Goal: Task Accomplishment & Management: Complete application form

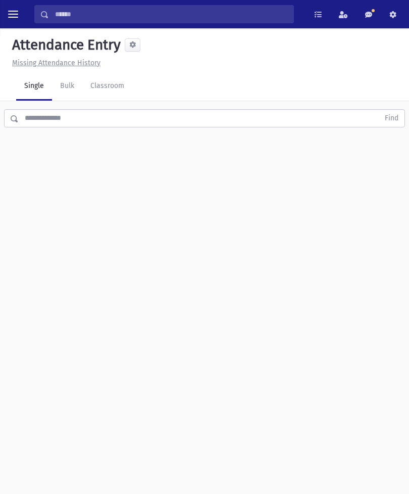
click at [106, 92] on link "Classroom" at bounding box center [107, 86] width 50 height 28
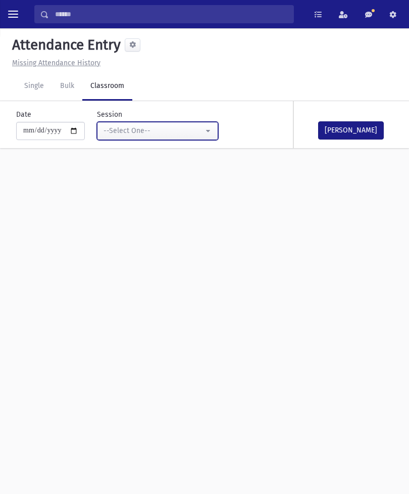
click at [183, 122] on button "--Select One--" at bounding box center [157, 131] width 121 height 18
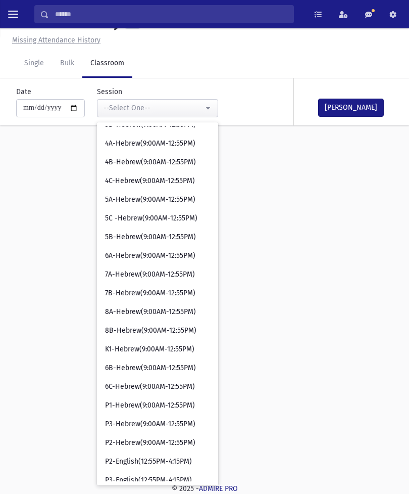
scroll to position [224, 0]
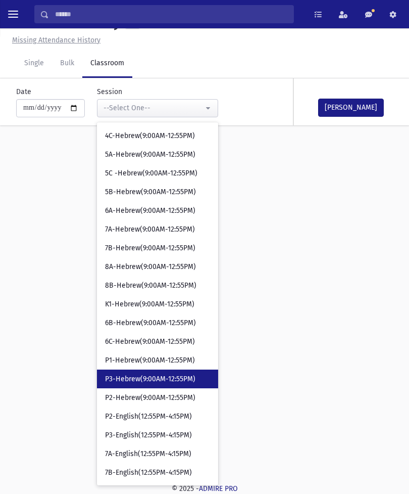
click at [139, 374] on span "P3-Hebrew(9:00AM-12:55PM)" at bounding box center [150, 379] width 90 height 10
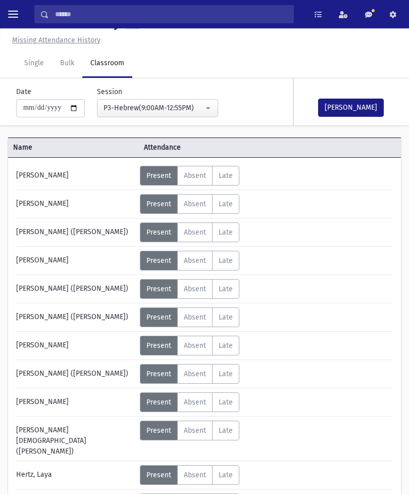
click at [339, 101] on button "[PERSON_NAME]" at bounding box center [351, 108] width 66 height 18
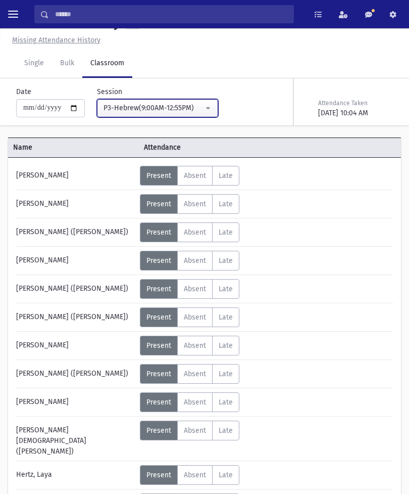
click at [175, 108] on div "P3-Hebrew(9:00AM-12:55PM)" at bounding box center [154, 108] width 100 height 11
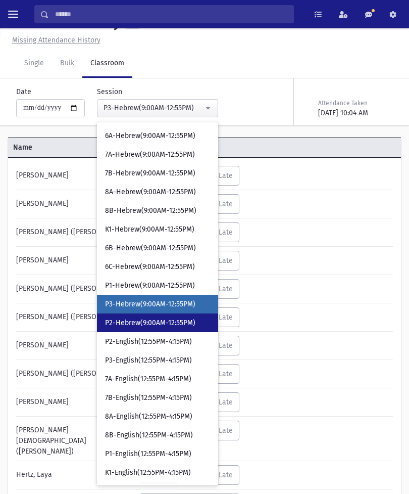
click at [152, 319] on span "P2-Hebrew(9:00AM-12:55PM)" at bounding box center [150, 323] width 90 height 10
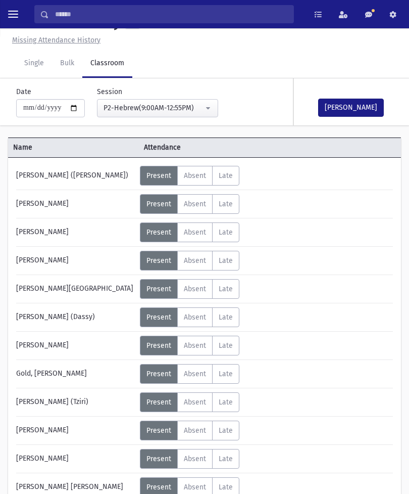
click at [198, 461] on span "Absent" at bounding box center [195, 458] width 22 height 9
click at [353, 104] on button "[PERSON_NAME]" at bounding box center [351, 108] width 66 height 18
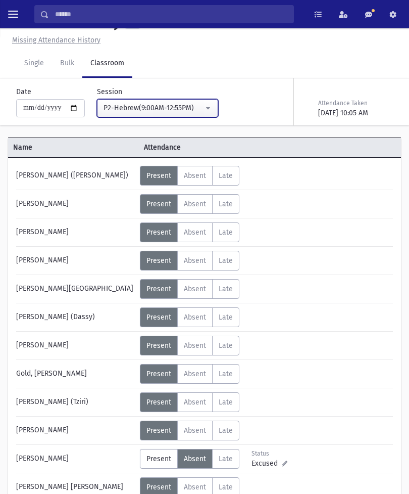
click at [193, 110] on button "P2-Hebrew(9:00AM-12:55PM)" at bounding box center [157, 108] width 121 height 18
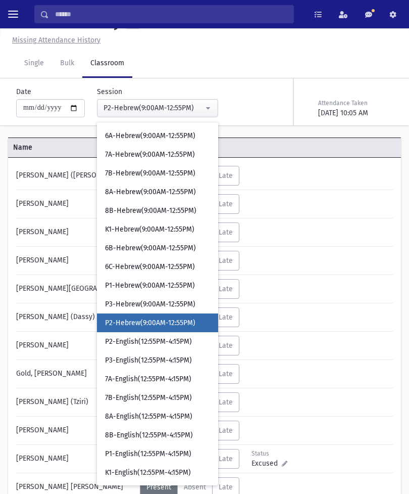
scroll to position [318, 0]
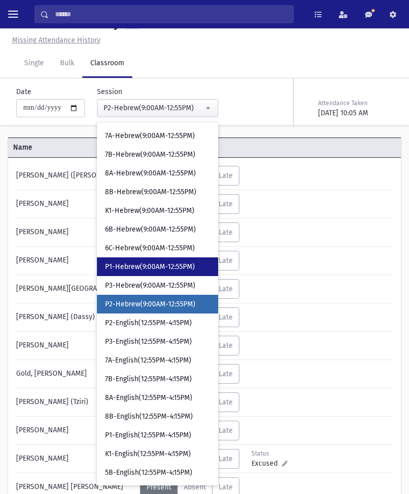
click at [158, 261] on link "P1-Hebrew(9:00AM-12:55PM)" at bounding box center [157, 266] width 121 height 19
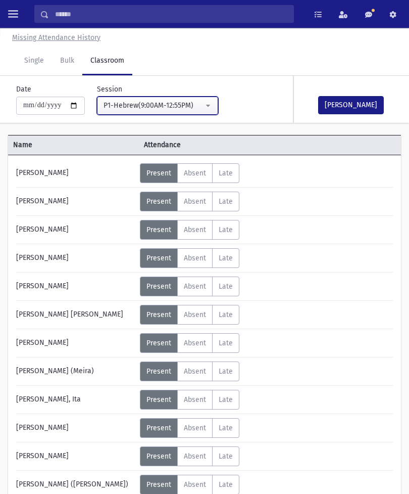
scroll to position [11, 0]
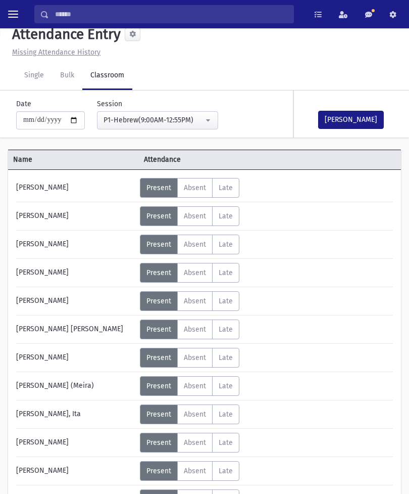
click at [196, 300] on span "Absent" at bounding box center [195, 301] width 22 height 9
click at [342, 118] on button "[PERSON_NAME]" at bounding box center [351, 120] width 66 height 18
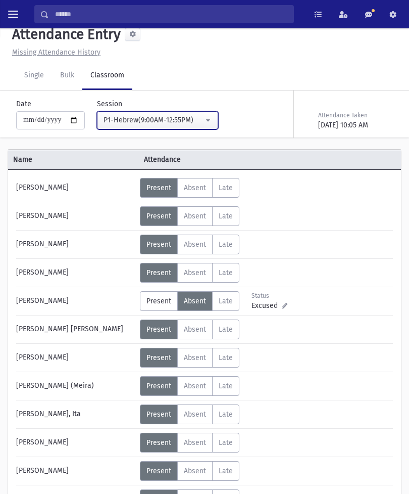
click at [184, 122] on div "P1-Hebrew(9:00AM-12:55PM)" at bounding box center [154, 120] width 100 height 11
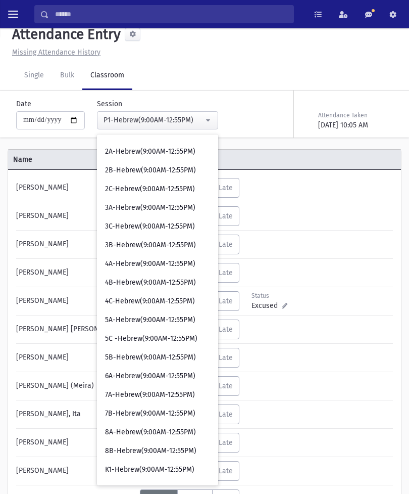
scroll to position [115, 0]
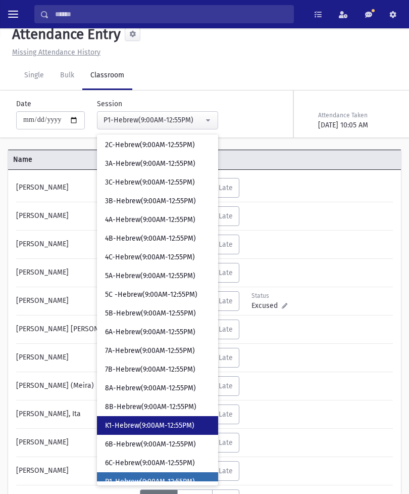
click at [136, 420] on span "K1-Hebrew(9:00AM-12:55PM)" at bounding box center [149, 425] width 89 height 10
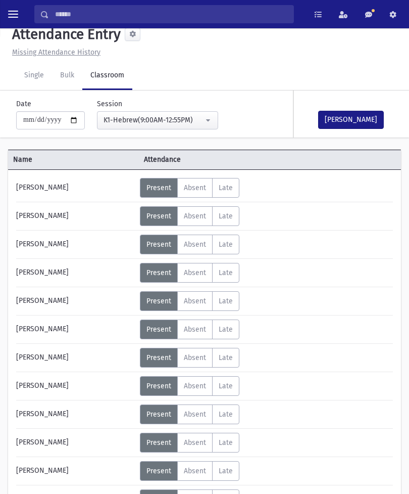
click at [205, 305] on span "Absent" at bounding box center [195, 301] width 22 height 9
click at [357, 120] on button "[PERSON_NAME]" at bounding box center [351, 120] width 66 height 18
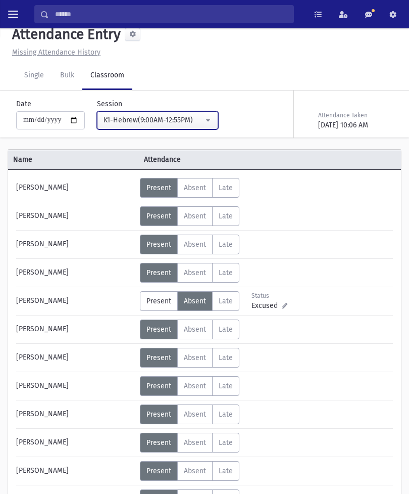
click at [180, 118] on div "K1-Hebrew(9:00AM-12:55PM)" at bounding box center [154, 120] width 100 height 11
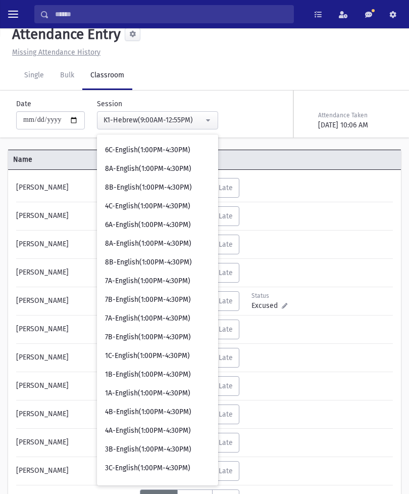
scroll to position [767, 0]
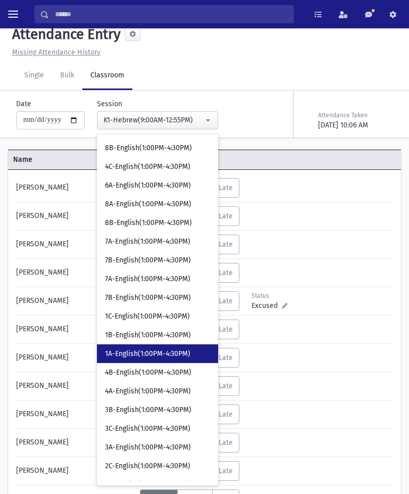
click at [142, 345] on link "1A-English(1:00PM-4:30PM)" at bounding box center [157, 353] width 121 height 19
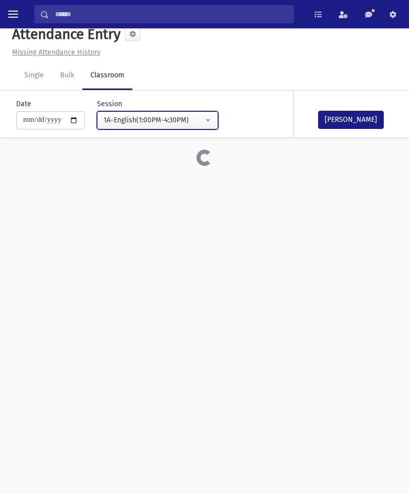
click at [174, 119] on div "1A-English(1:00PM-4:30PM)" at bounding box center [154, 120] width 100 height 11
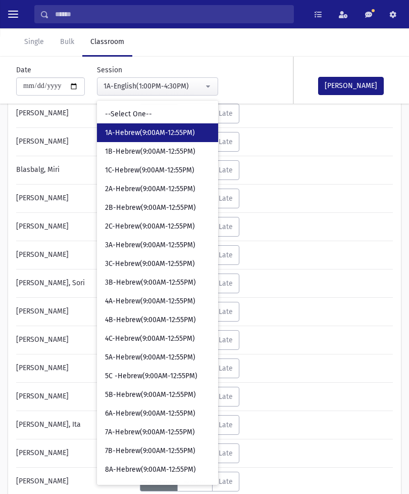
click at [164, 131] on span "1A-Hebrew(9:00AM-12:55PM)" at bounding box center [150, 133] width 90 height 10
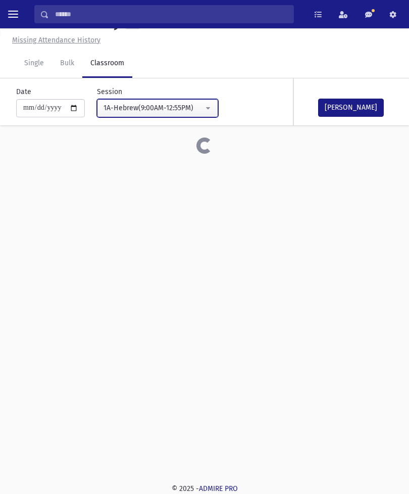
scroll to position [23, 0]
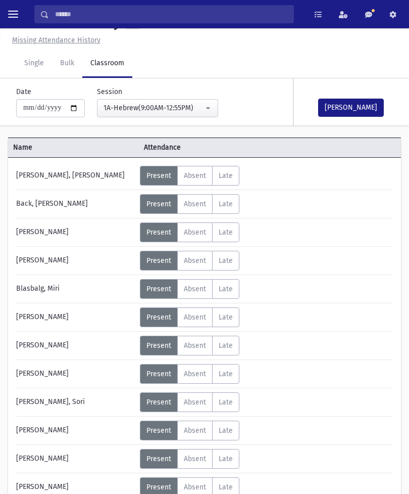
click at [364, 99] on button "[PERSON_NAME]" at bounding box center [351, 108] width 66 height 18
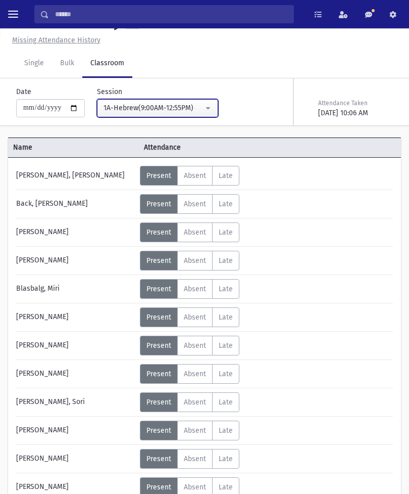
click at [185, 112] on div "1A-Hebrew(9:00AM-12:55PM)" at bounding box center [154, 108] width 100 height 11
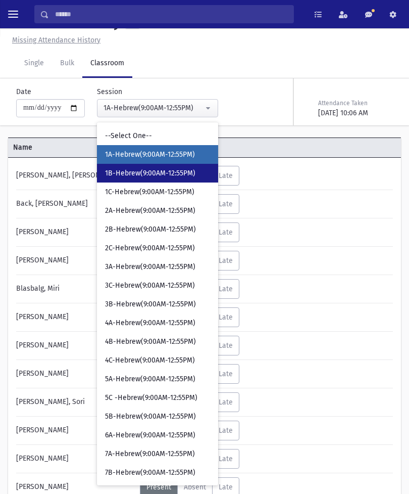
click at [148, 171] on span "1B-Hebrew(9:00AM-12:55PM)" at bounding box center [150, 173] width 90 height 10
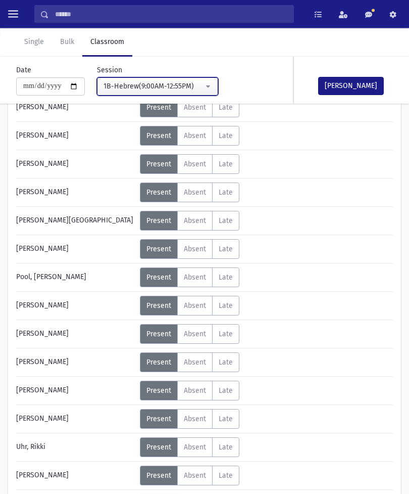
scroll to position [423, 0]
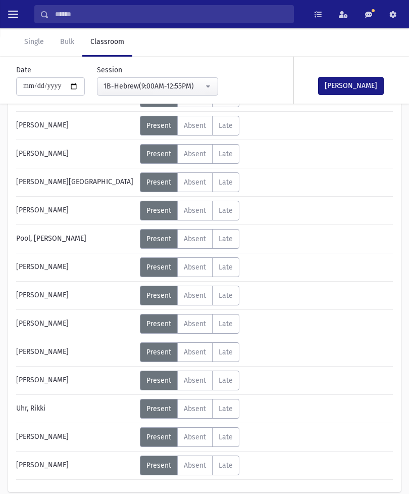
click at [202, 461] on span "Absent" at bounding box center [195, 465] width 22 height 9
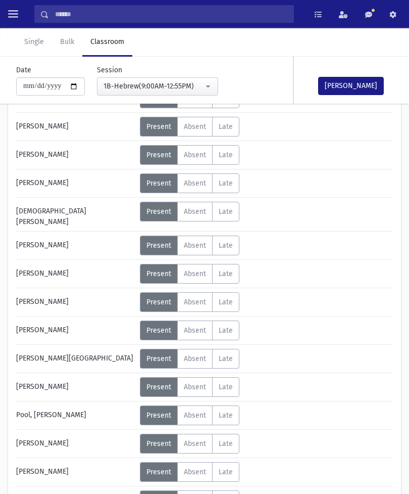
scroll to position [247, 0]
click at [199, 326] on span "Absent" at bounding box center [195, 330] width 22 height 9
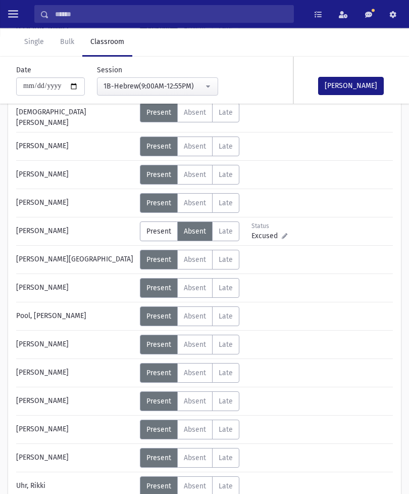
scroll to position [347, 0]
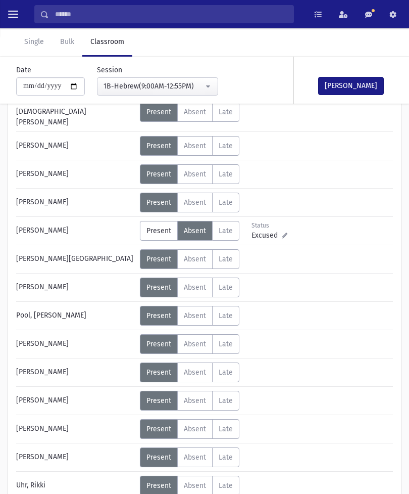
click at [194, 396] on span "Absent" at bounding box center [195, 400] width 22 height 9
click at [348, 85] on button "[PERSON_NAME]" at bounding box center [351, 86] width 66 height 18
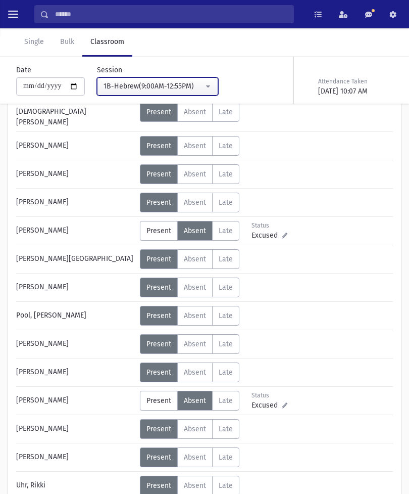
click at [180, 88] on div "1B-Hebrew(9:00AM-12:55PM)" at bounding box center [154, 86] width 100 height 11
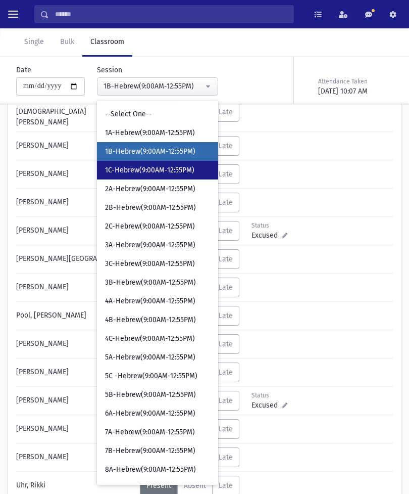
click at [145, 166] on span "1C-Hebrew(9:00AM-12:55PM)" at bounding box center [149, 170] width 89 height 10
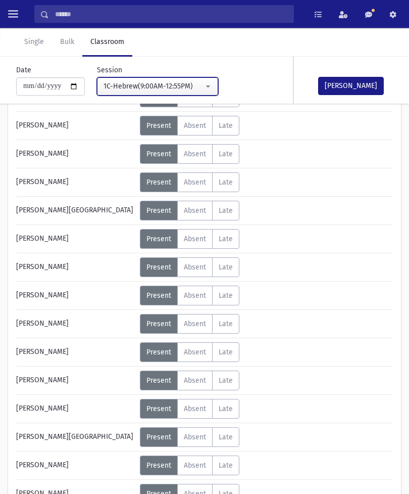
scroll to position [214, 0]
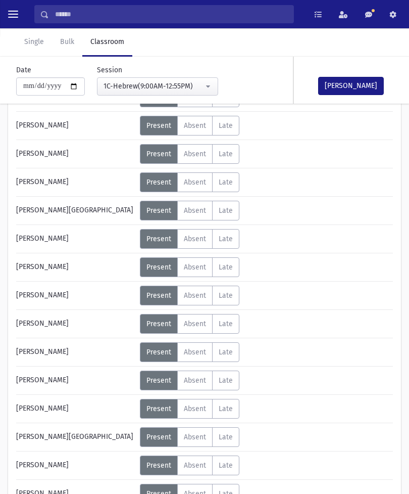
click at [196, 463] on span "Absent" at bounding box center [195, 465] width 22 height 9
click at [361, 88] on button "[PERSON_NAME]" at bounding box center [351, 86] width 66 height 18
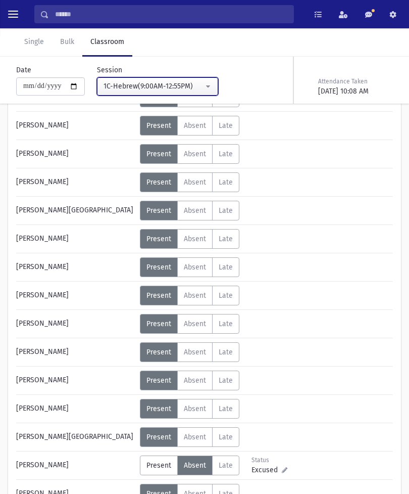
click at [192, 85] on button "1C-Hebrew(9:00AM-12:55PM)" at bounding box center [157, 86] width 121 height 18
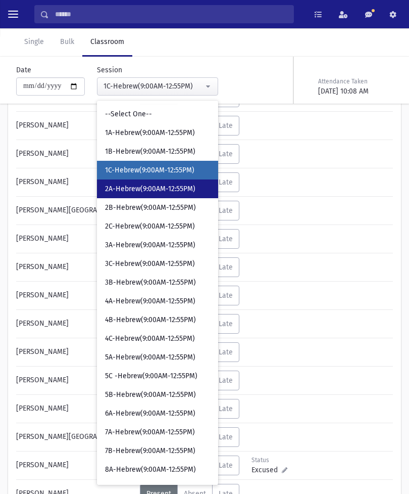
click at [150, 187] on span "2A-Hebrew(9:00AM-12:55PM)" at bounding box center [150, 189] width 90 height 10
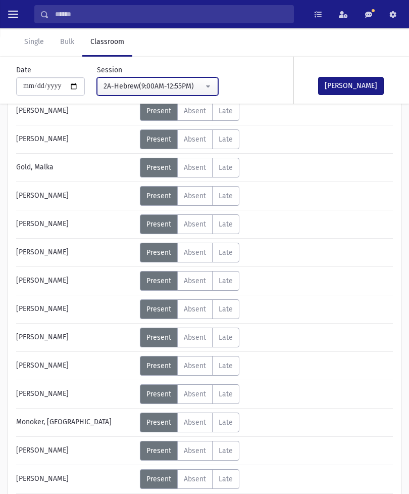
scroll to position [149, 0]
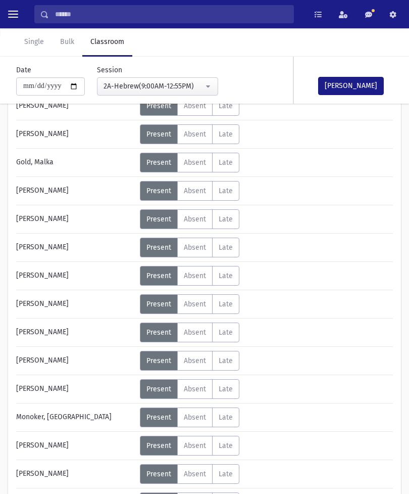
click at [197, 473] on span "Absent" at bounding box center [195, 473] width 22 height 9
click at [352, 89] on button "[PERSON_NAME]" at bounding box center [351, 86] width 66 height 18
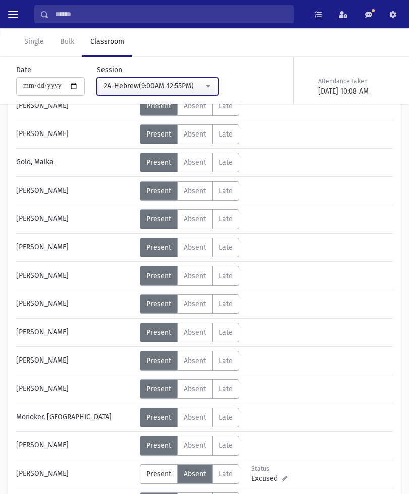
click at [188, 78] on button "2A-Hebrew(9:00AM-12:55PM)" at bounding box center [157, 86] width 121 height 18
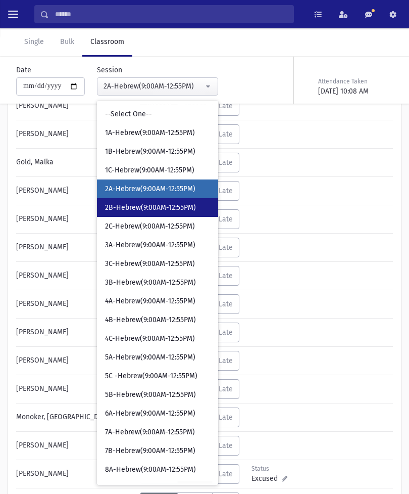
click at [151, 203] on span "2B-Hebrew(9:00AM-12:55PM)" at bounding box center [150, 208] width 91 height 10
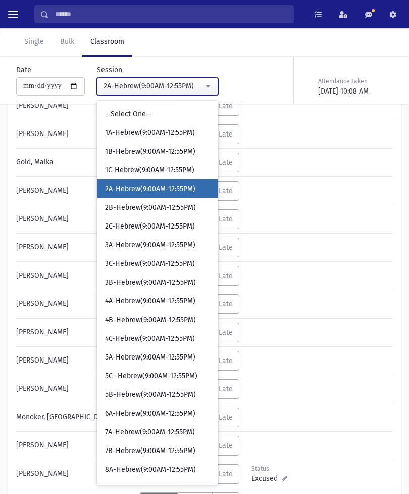
scroll to position [23, 0]
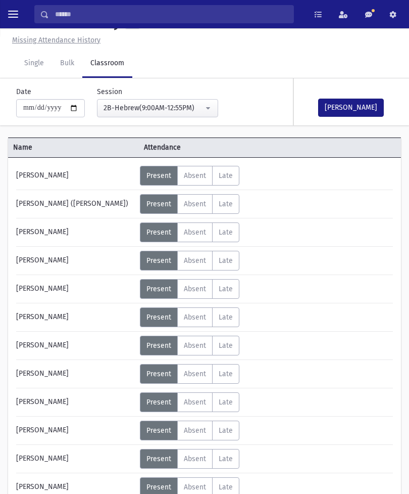
click at [348, 110] on button "[PERSON_NAME]" at bounding box center [351, 108] width 66 height 18
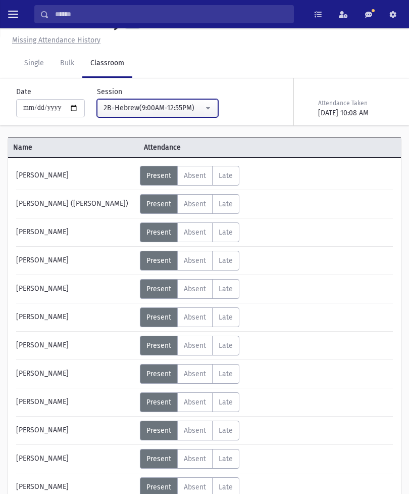
click at [170, 100] on button "2B-Hebrew(9:00AM-12:55PM)" at bounding box center [157, 108] width 121 height 18
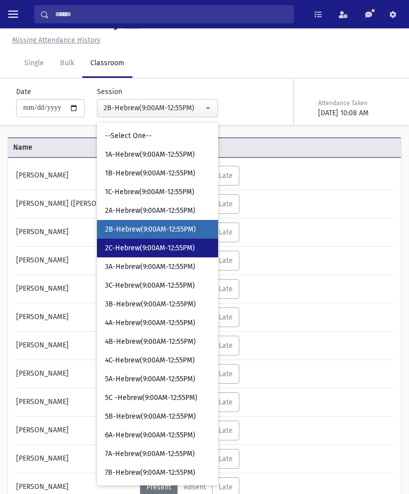
click at [149, 245] on span "2C-Hebrew(9:00AM-12:55PM)" at bounding box center [150, 248] width 90 height 10
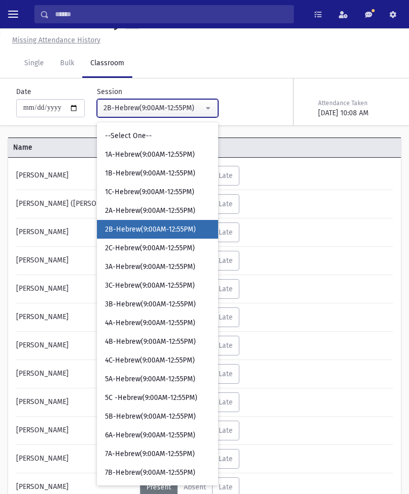
select select "****"
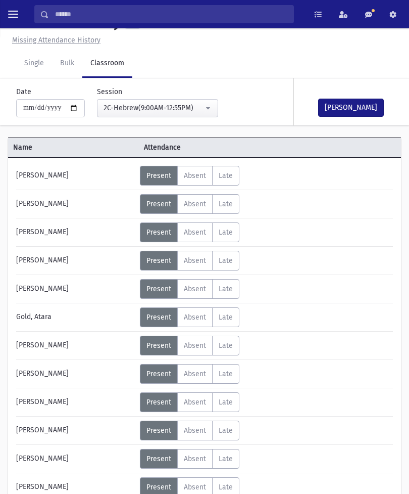
click at [200, 459] on span "Absent" at bounding box center [195, 458] width 22 height 9
click at [350, 112] on button "[PERSON_NAME]" at bounding box center [351, 108] width 66 height 18
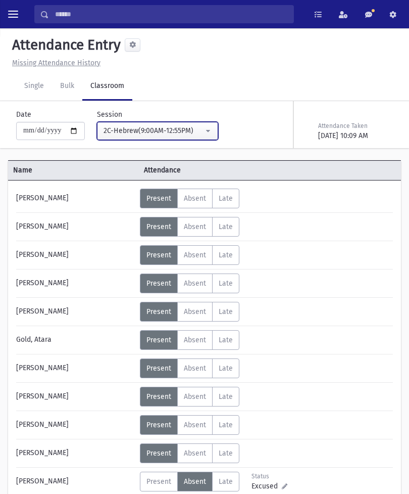
click at [178, 137] on button "2C-Hebrew(9:00AM-12:55PM)" at bounding box center [157, 131] width 121 height 18
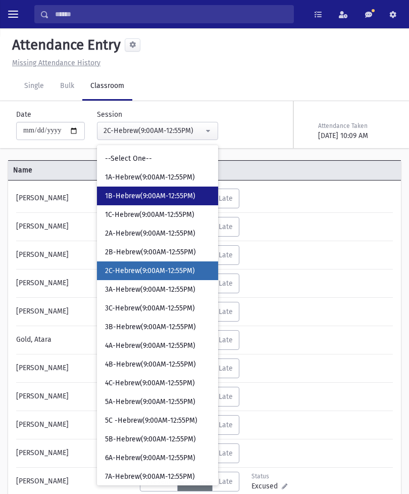
click at [145, 196] on span "1B-Hebrew(9:00AM-12:55PM)" at bounding box center [150, 196] width 90 height 10
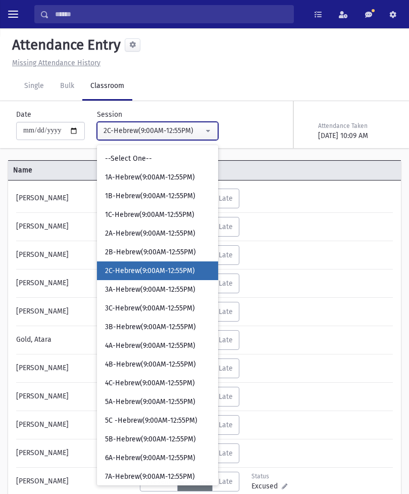
select select "****"
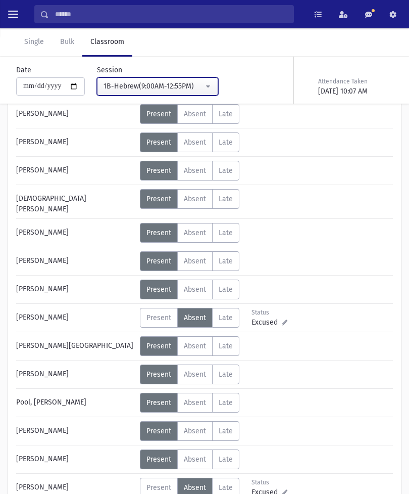
scroll to position [276, 0]
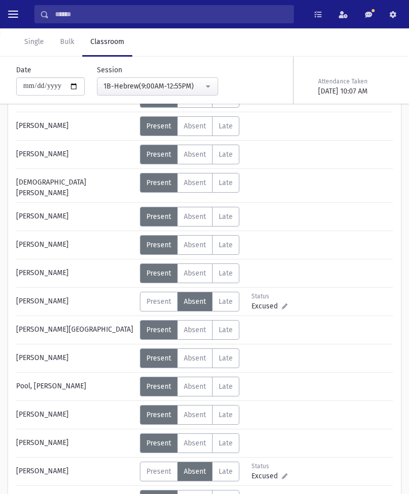
click at [155, 467] on span "Present" at bounding box center [159, 471] width 25 height 9
